Goal: Information Seeking & Learning: Learn about a topic

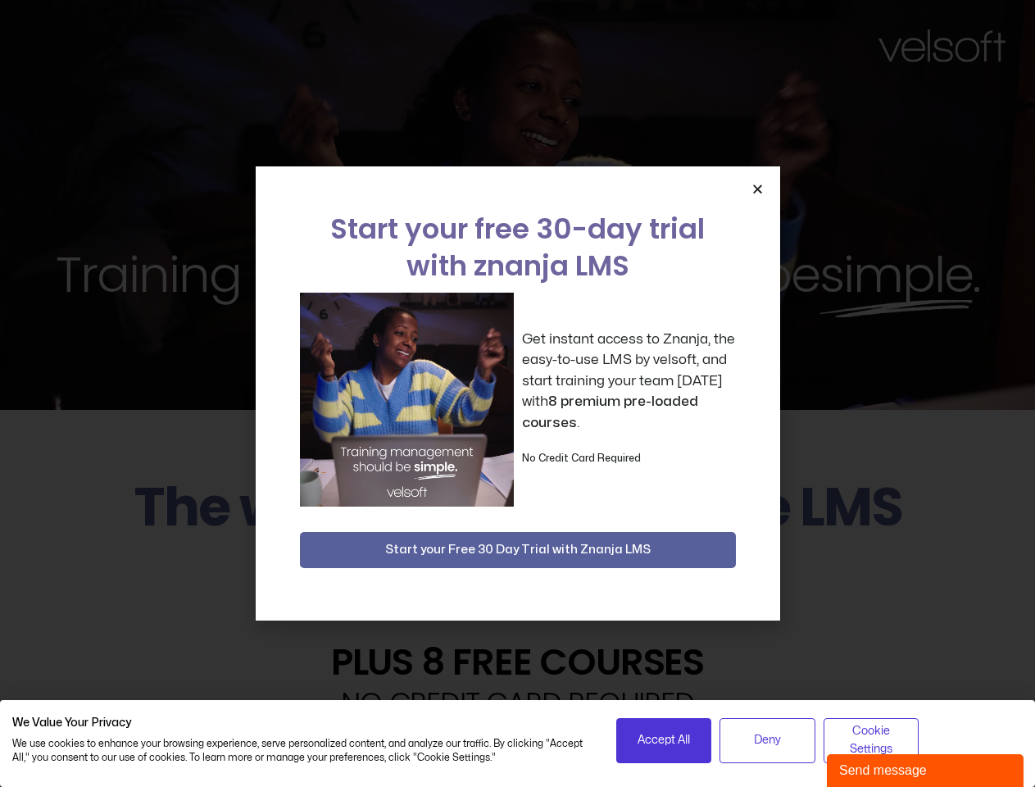
click at [517, 393] on div "Get instant access to Znanja, the easy-to-use LMS by velsoft, and start trainin…" at bounding box center [518, 400] width 436 height 214
click at [757, 189] on icon "Close" at bounding box center [758, 189] width 12 height 12
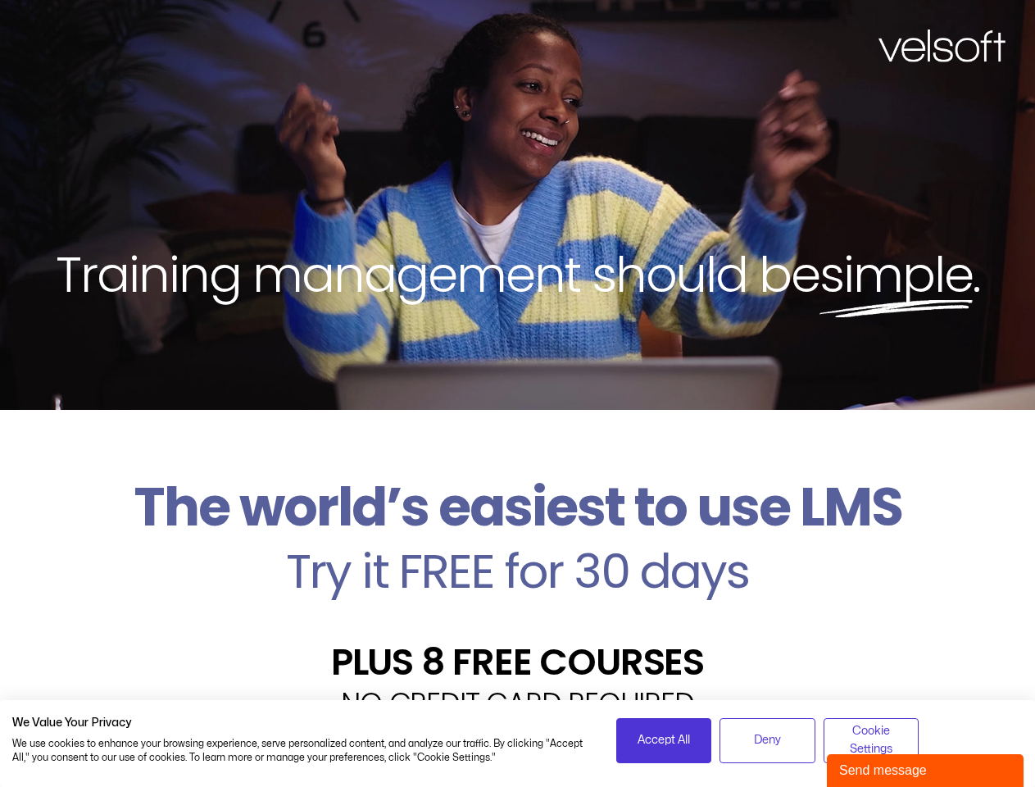
click at [518, 550] on h2 "Try it FREE for 30 days" at bounding box center [517, 572] width 1011 height 48
click at [664, 740] on span "Accept All" at bounding box center [664, 740] width 52 height 18
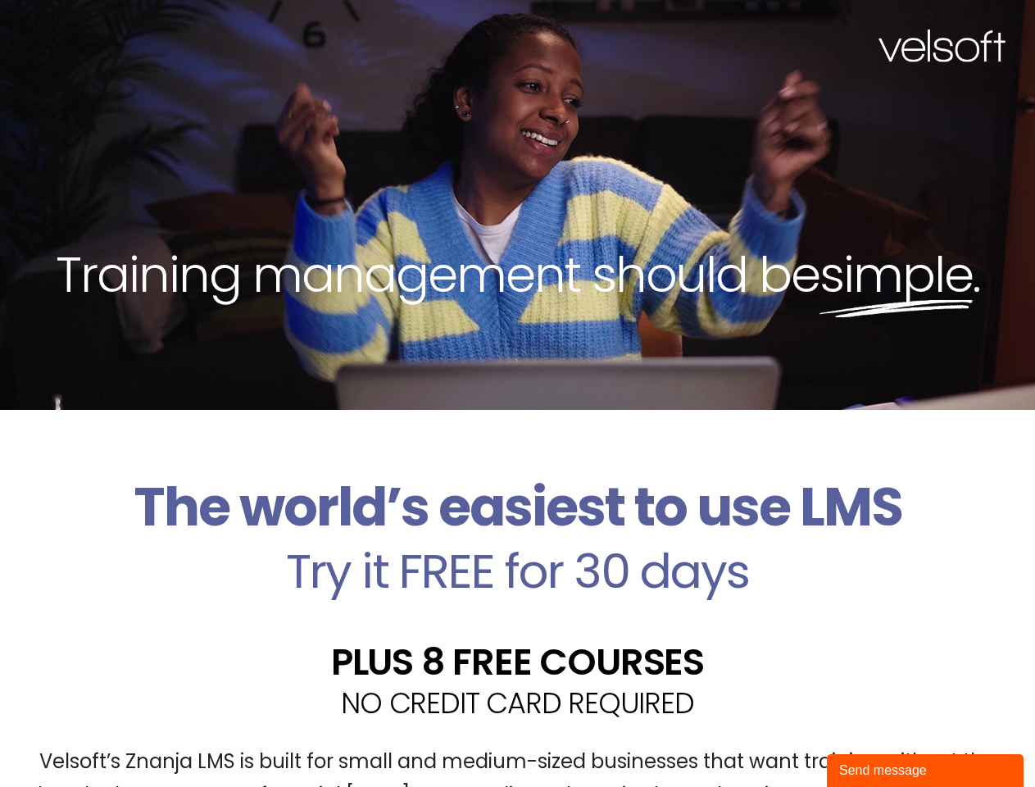
click at [767, 740] on div "Velsoft’s Znanja LMS is built for small and medium-sized businesses that want t…" at bounding box center [517, 786] width 1011 height 120
click at [871, 740] on div "Velsoft’s Znanja LMS is built for small and medium-sized businesses that want t…" at bounding box center [517, 786] width 1011 height 120
click at [926, 771] on div "Send message" at bounding box center [925, 771] width 172 height 20
